Goal: Navigation & Orientation: Find specific page/section

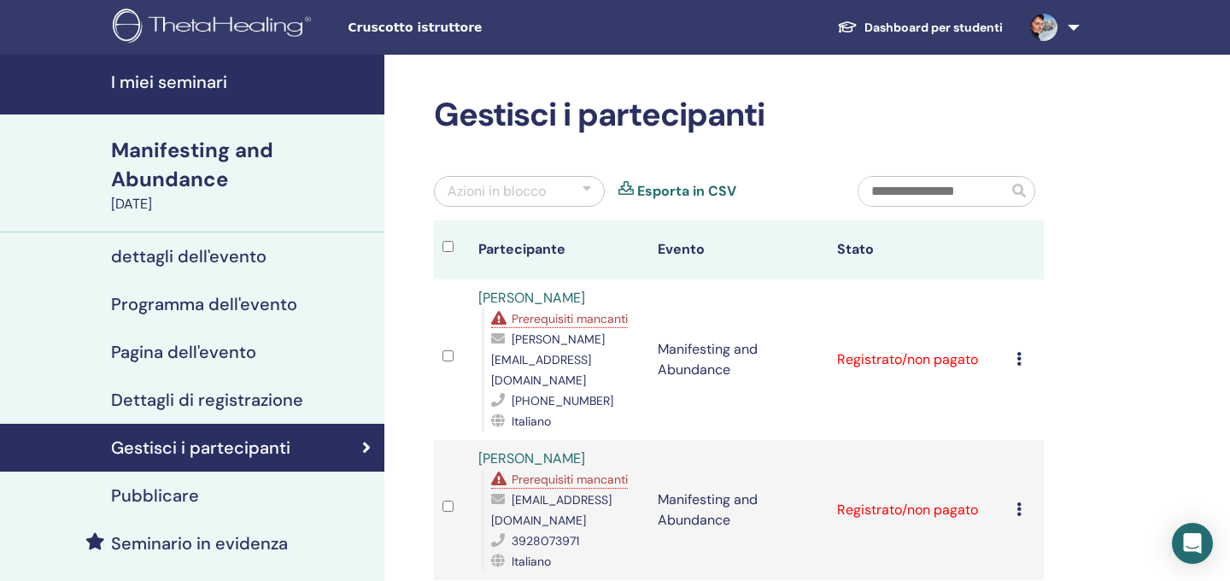
click at [202, 253] on h4 "dettagli dell'evento" at bounding box center [188, 256] width 155 height 20
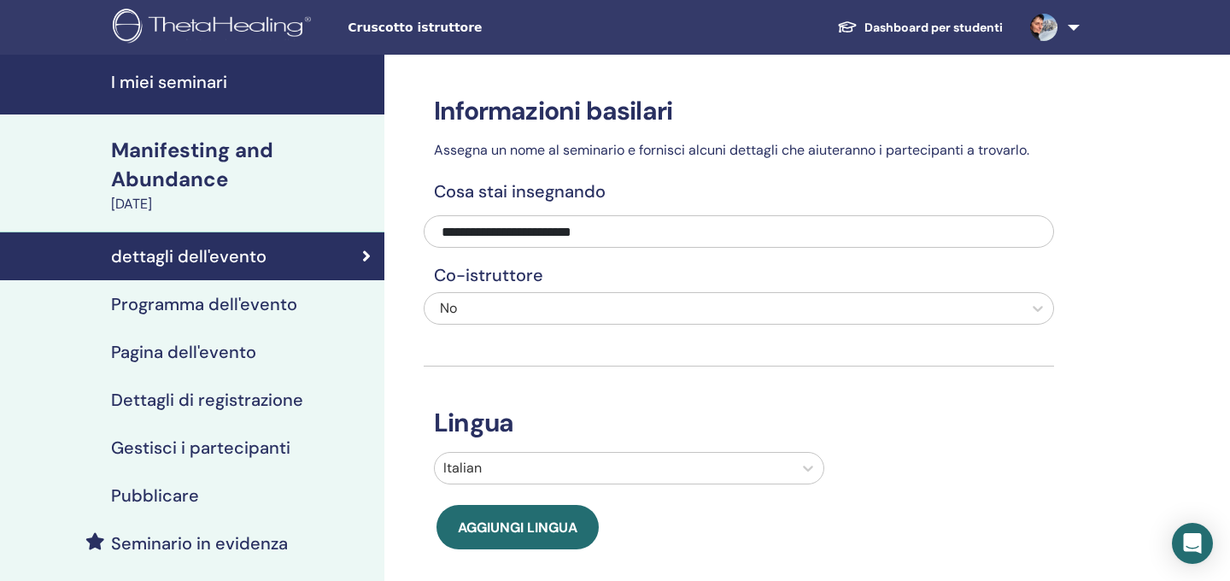
click at [212, 306] on h4 "Programma dell'evento" at bounding box center [204, 304] width 186 height 20
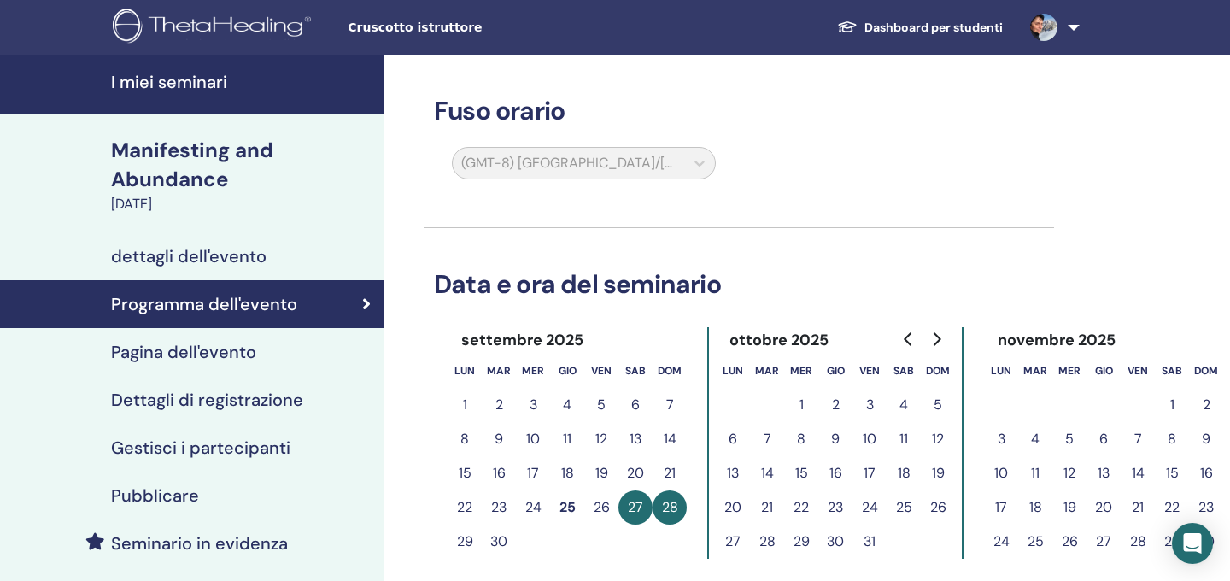
scroll to position [9, 0]
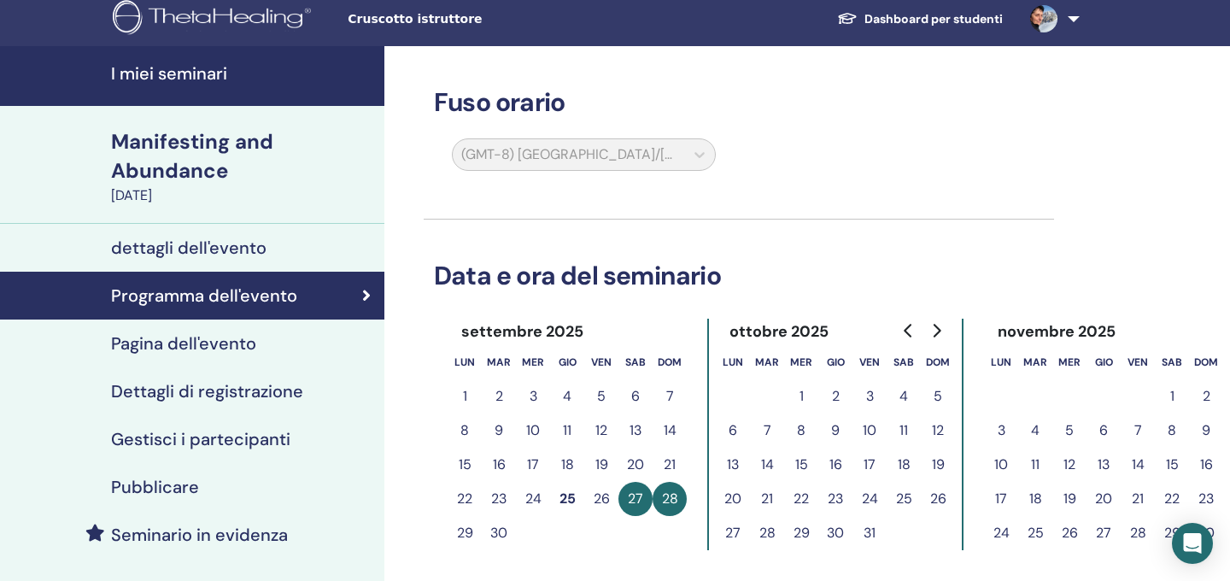
click at [157, 488] on h4 "Pubblicare" at bounding box center [155, 487] width 88 height 20
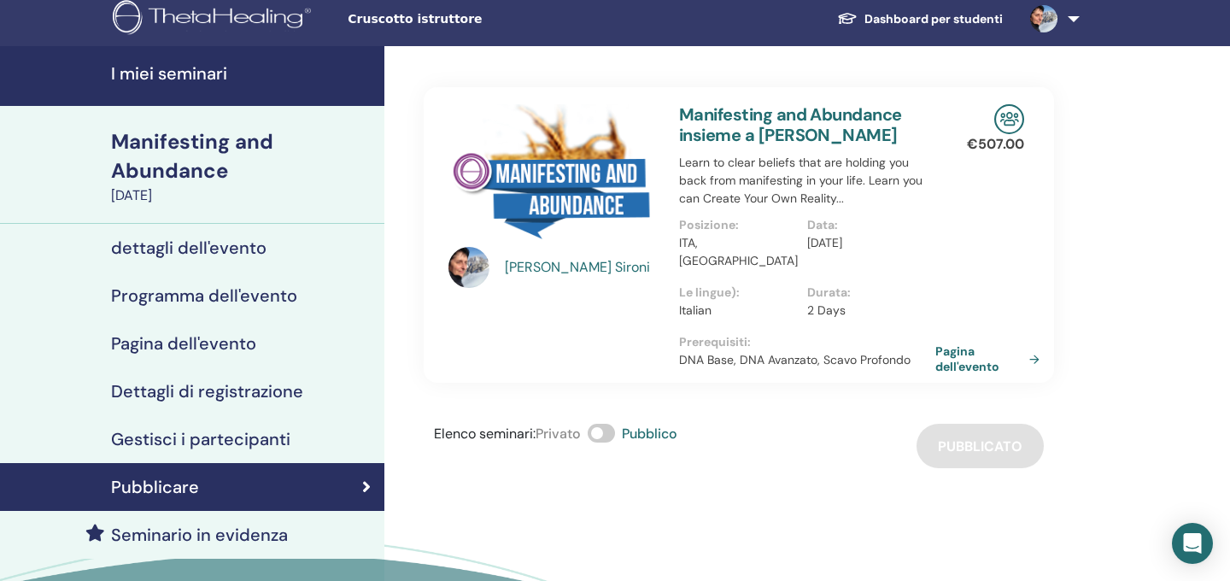
click at [167, 532] on h4 "Seminario in evidenza" at bounding box center [199, 534] width 177 height 20
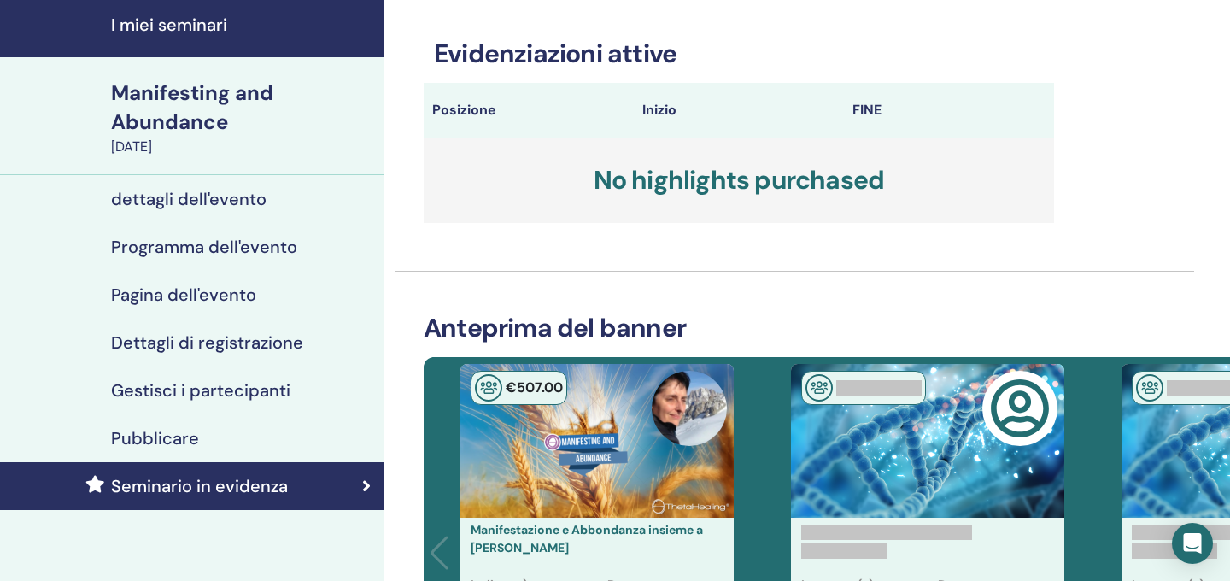
scroll to position [63, 0]
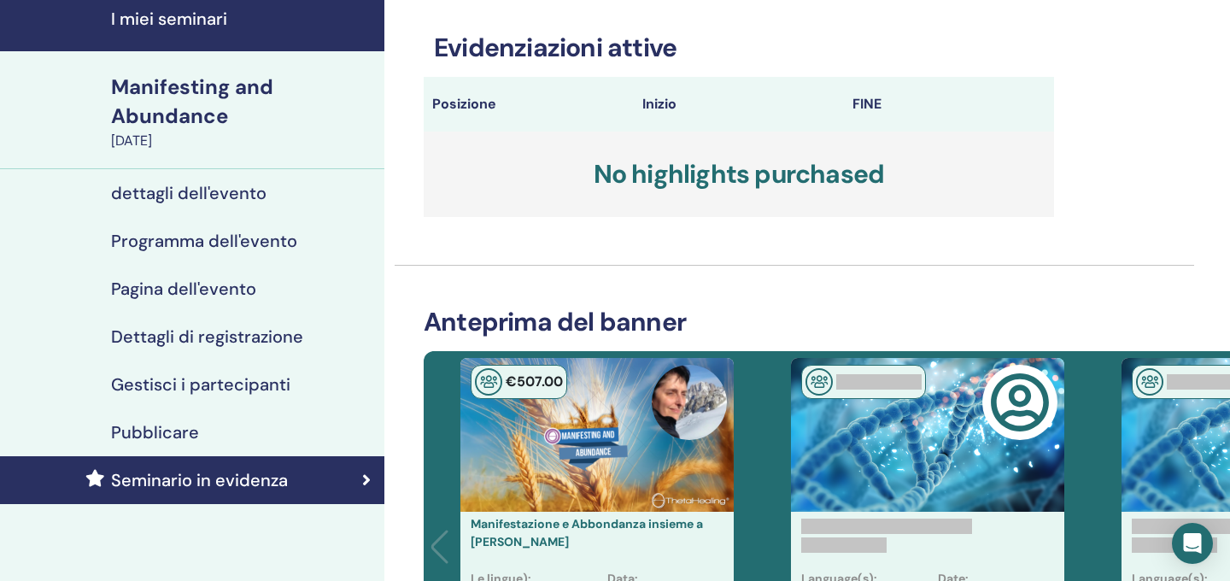
click at [208, 188] on h4 "dettagli dell'evento" at bounding box center [188, 193] width 155 height 20
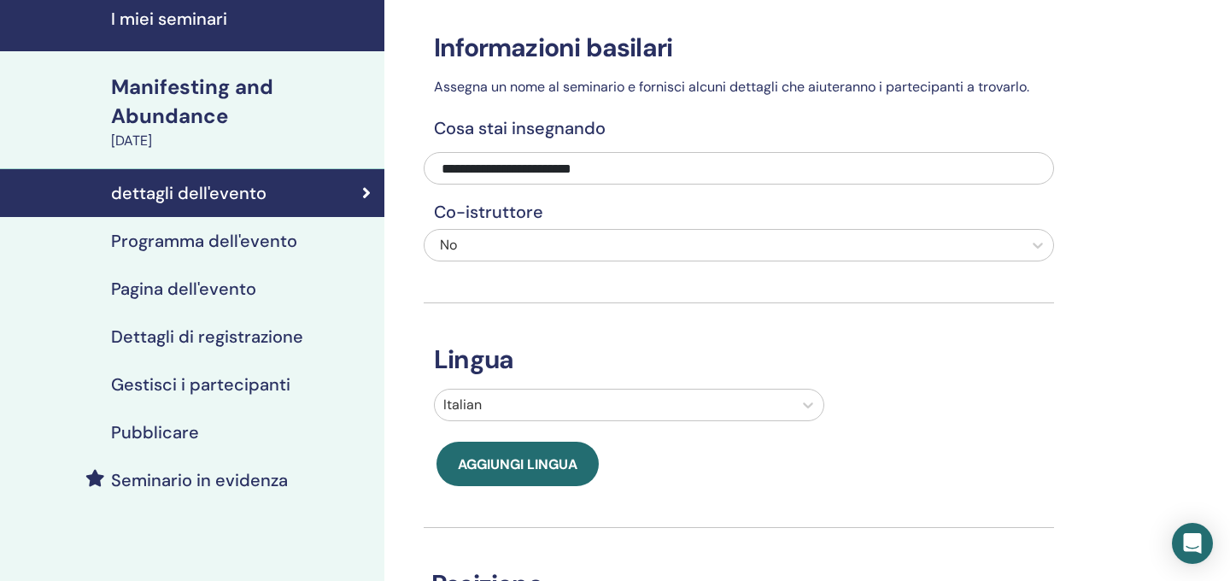
click at [199, 290] on h4 "Pagina dell'evento" at bounding box center [183, 288] width 145 height 20
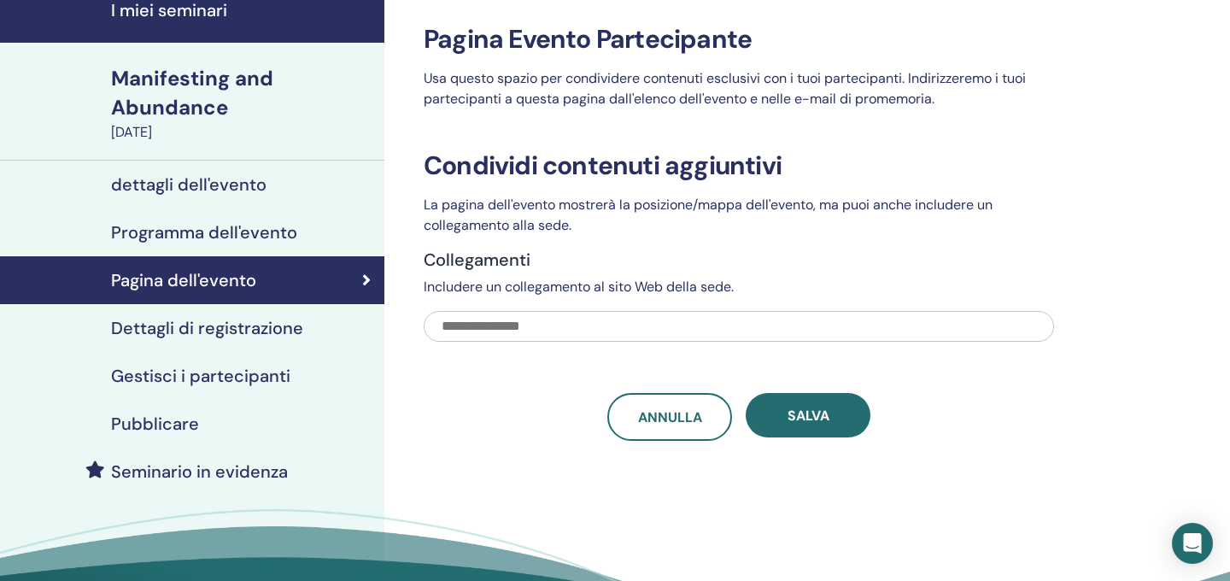
scroll to position [44, 0]
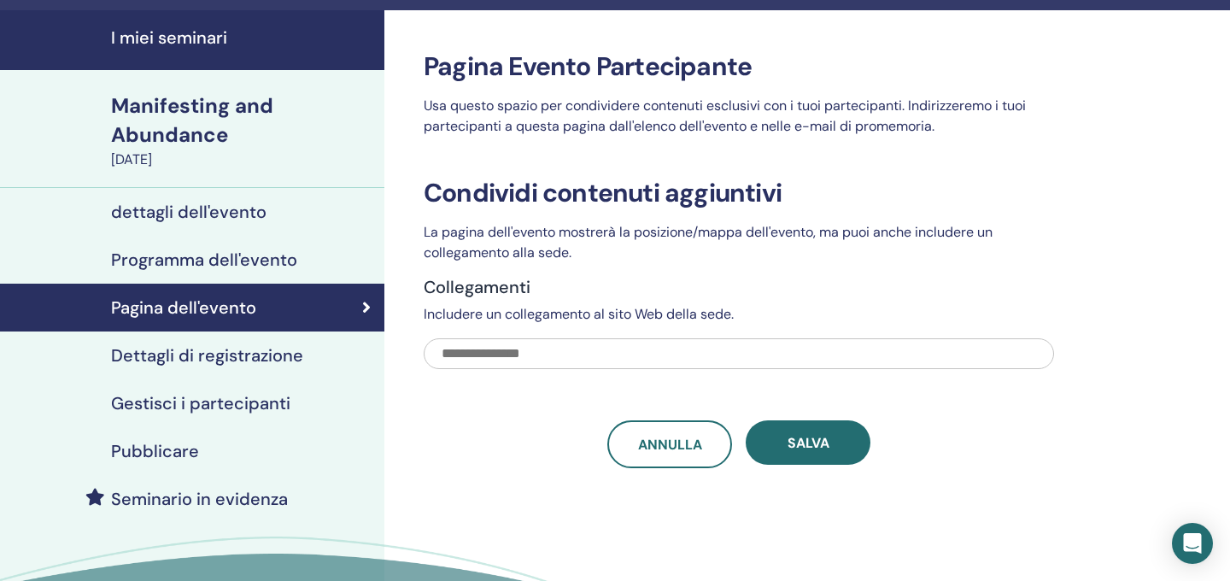
click at [195, 358] on h4 "Dettagli di registrazione" at bounding box center [207, 355] width 192 height 20
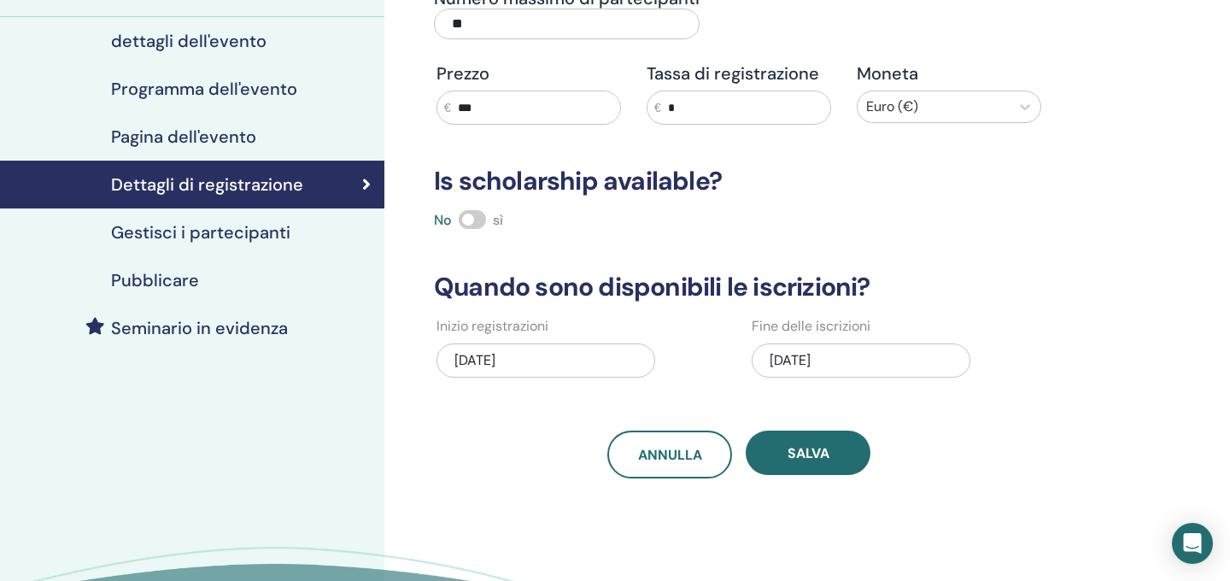
scroll to position [190, 0]
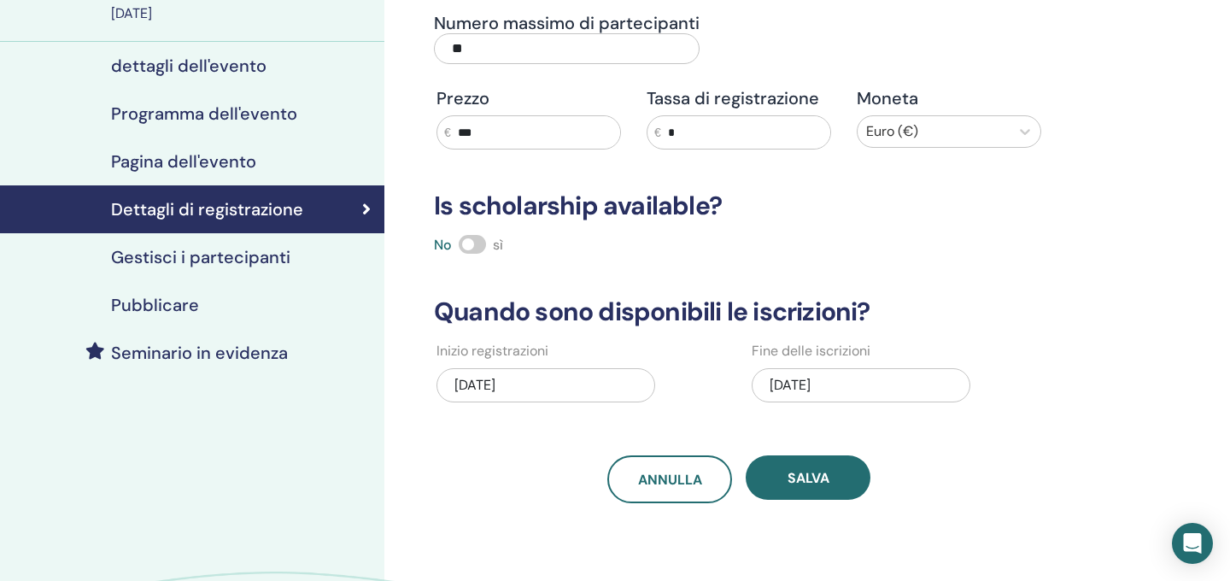
click at [178, 258] on h4 "Gestisci i partecipanti" at bounding box center [200, 257] width 179 height 20
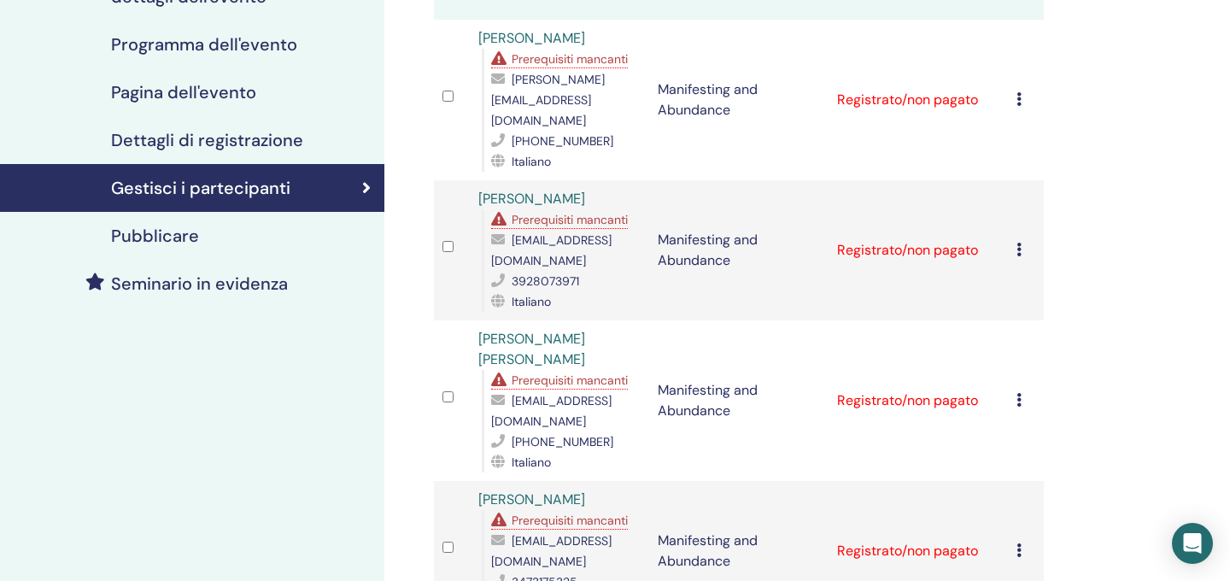
scroll to position [240, 0]
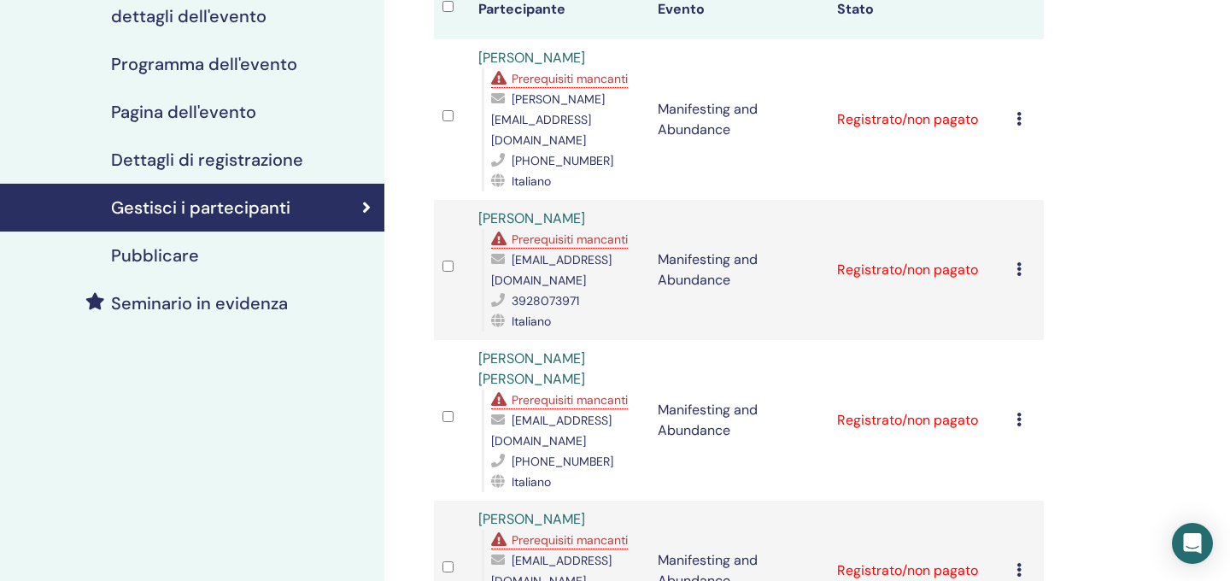
click at [171, 258] on h4 "Pubblicare" at bounding box center [155, 255] width 88 height 20
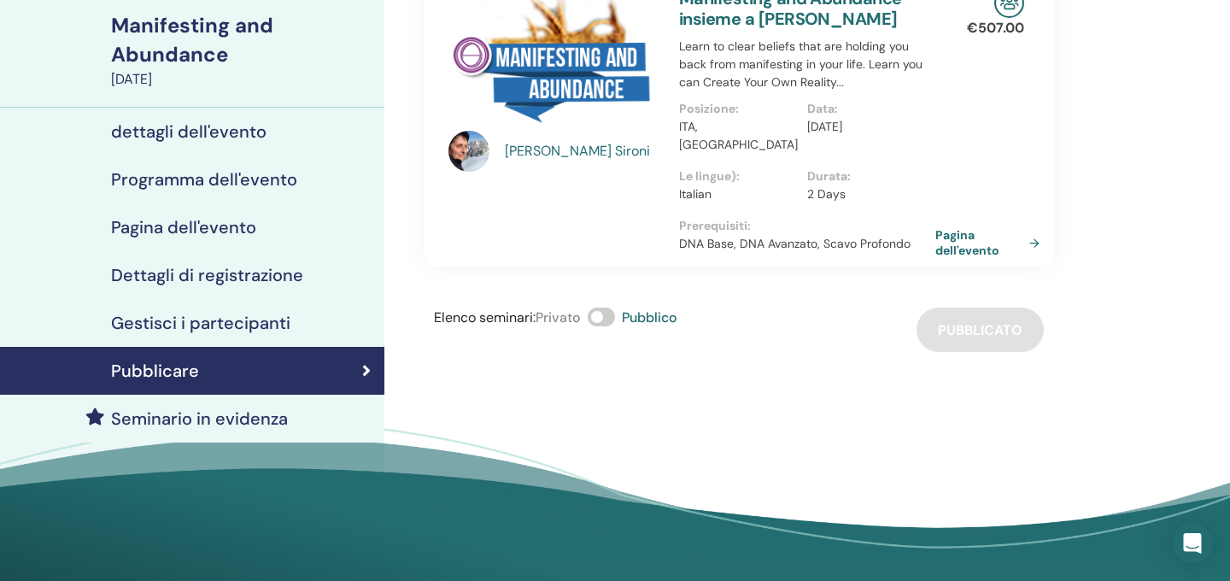
scroll to position [126, 0]
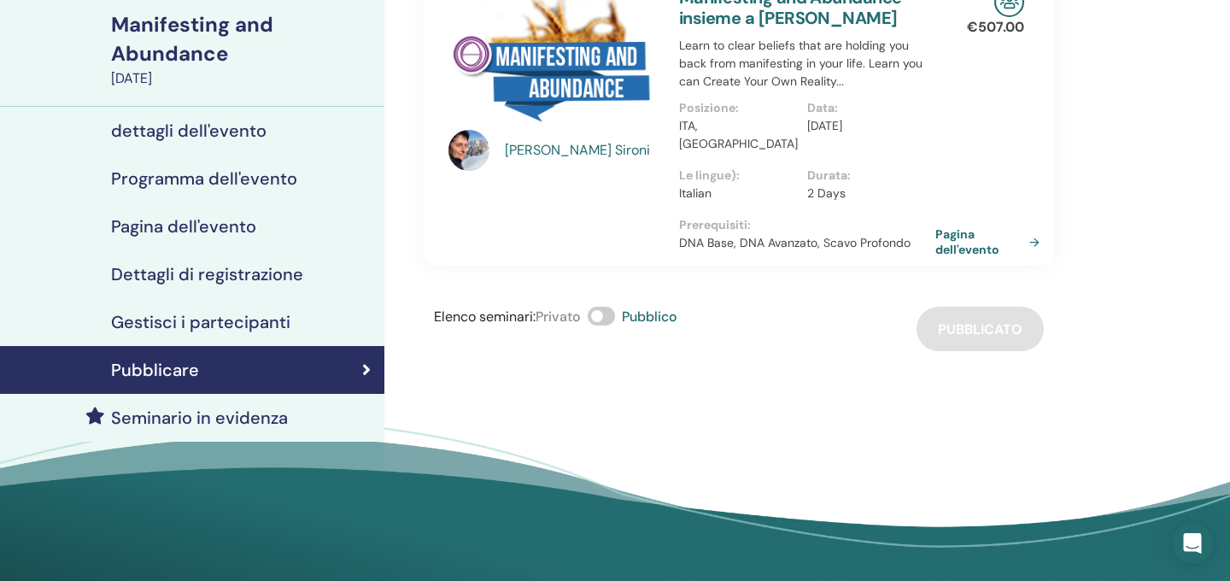
click at [263, 424] on h4 "Seminario in evidenza" at bounding box center [199, 417] width 177 height 20
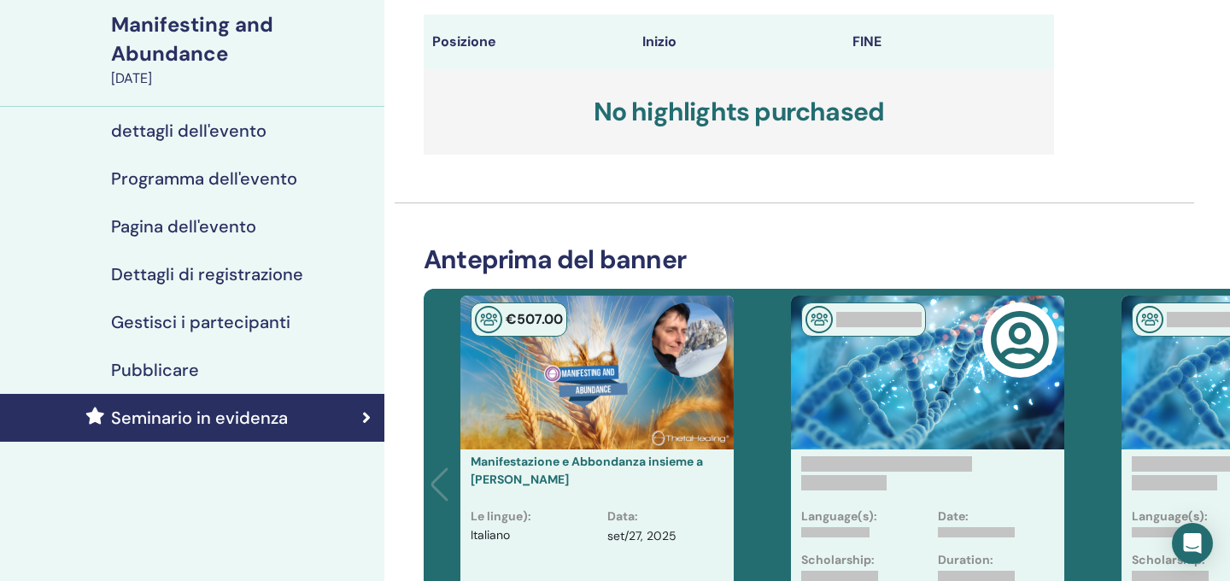
click at [214, 127] on h4 "dettagli dell'evento" at bounding box center [188, 130] width 155 height 20
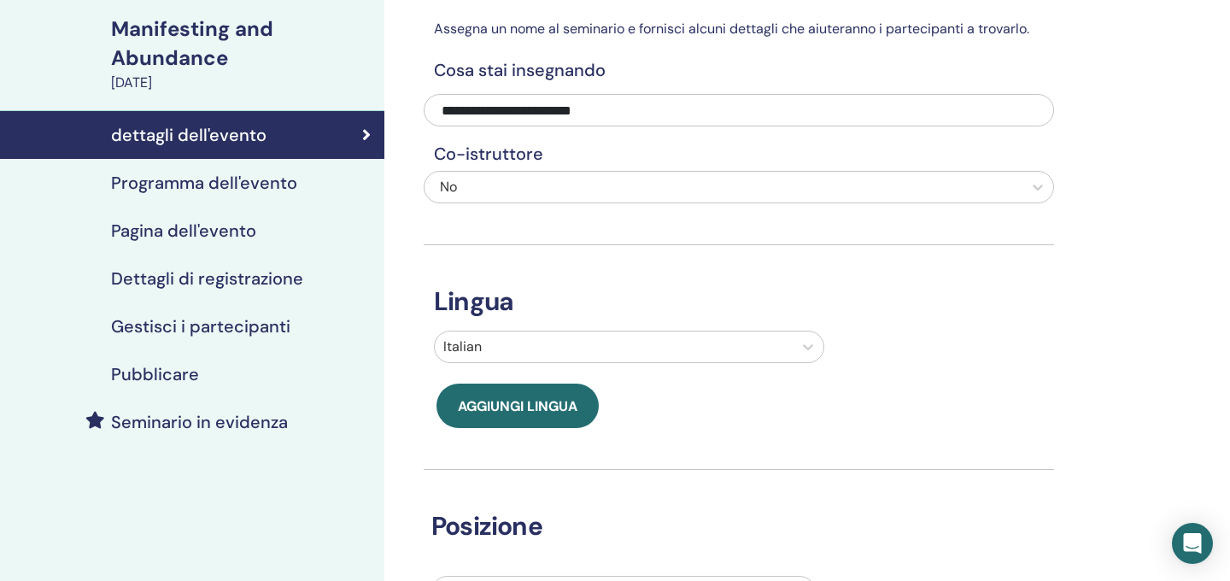
scroll to position [117, 0]
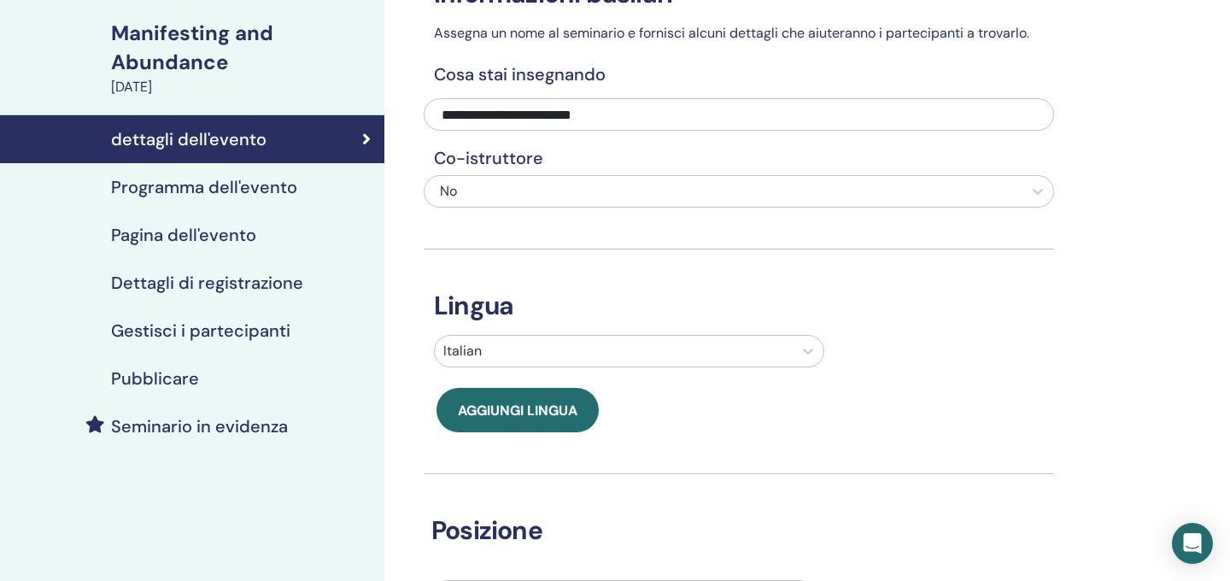
click at [203, 56] on div "Manifesting and Abundance" at bounding box center [242, 48] width 263 height 58
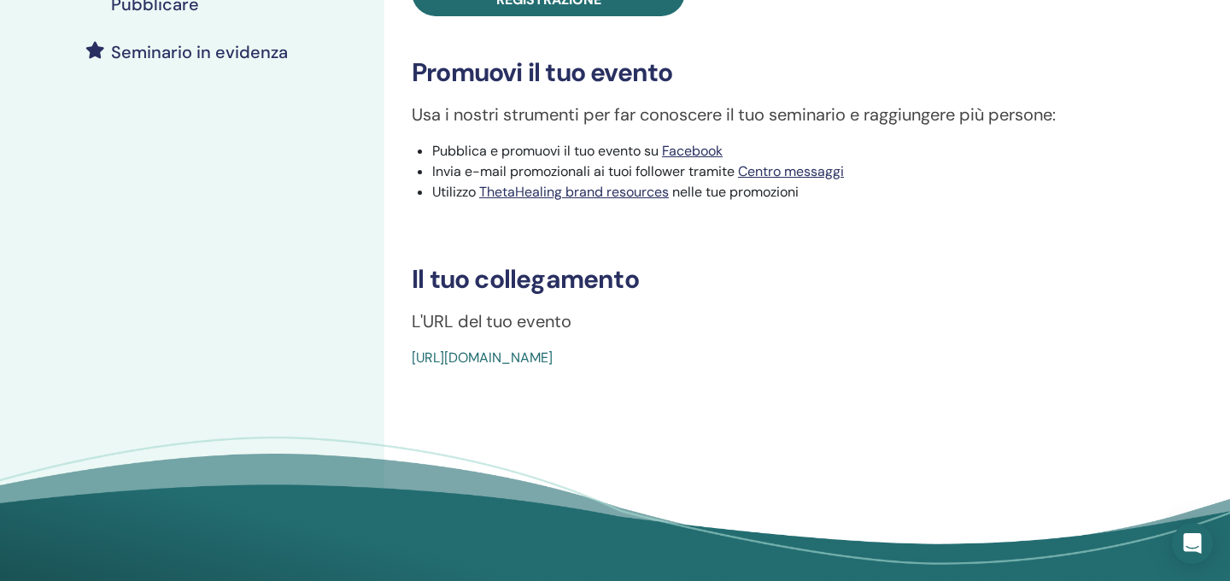
scroll to position [492, 0]
drag, startPoint x: 820, startPoint y: 345, endPoint x: 816, endPoint y: 357, distance: 12.4
